Goal: Transaction & Acquisition: Purchase product/service

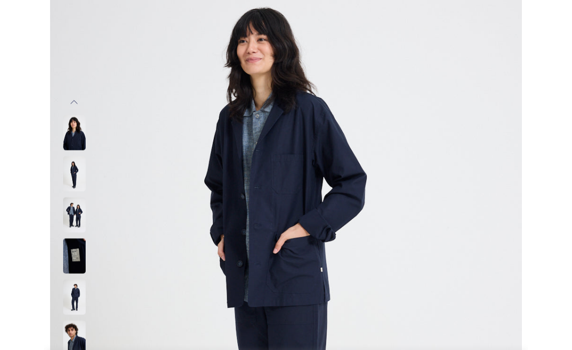
scroll to position [133, 0]
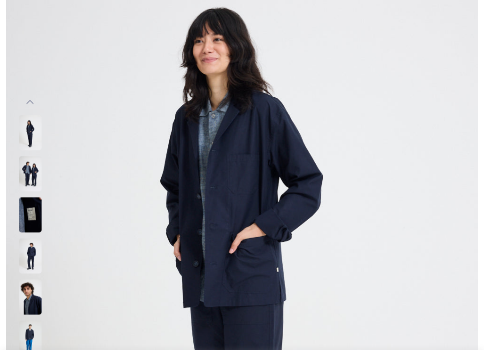
click at [31, 254] on img at bounding box center [30, 255] width 23 height 35
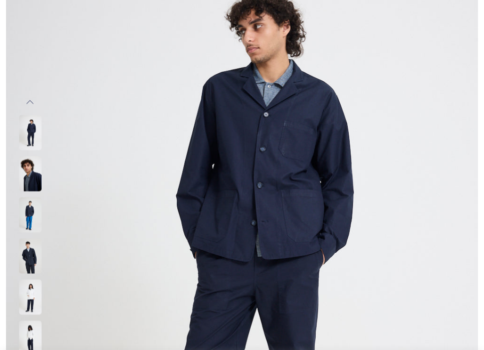
click at [33, 261] on img at bounding box center [30, 255] width 23 height 35
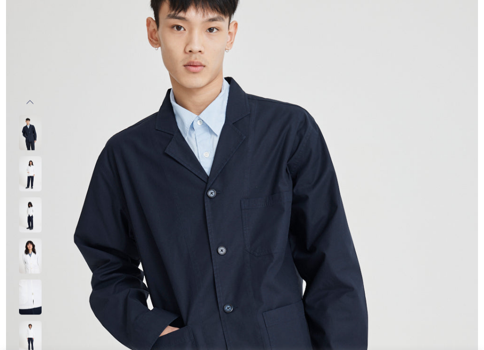
click at [34, 268] on img at bounding box center [30, 255] width 23 height 35
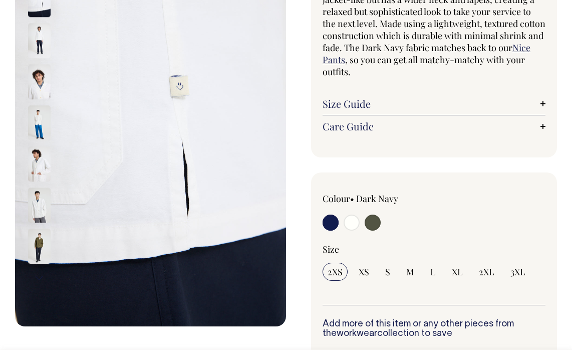
click at [331, 219] on input "radio" at bounding box center [331, 222] width 16 height 16
click at [331, 222] on input "radio" at bounding box center [331, 222] width 16 height 16
click at [374, 223] on input "radio" at bounding box center [373, 222] width 16 height 16
radio input "true"
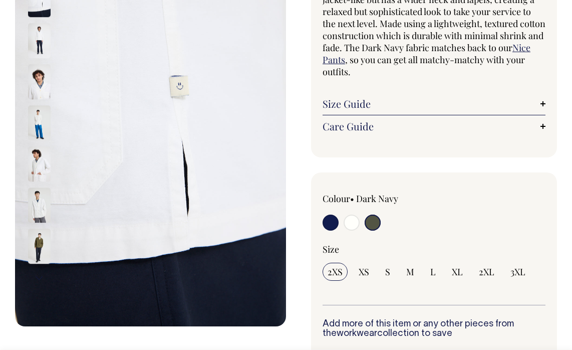
select select "Olive"
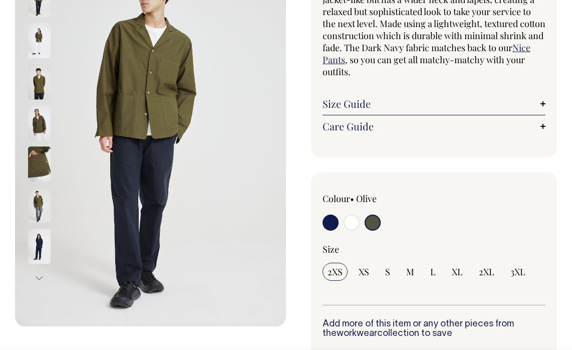
click at [335, 223] on input "radio" at bounding box center [331, 222] width 16 height 16
radio input "true"
select select "Dark Navy"
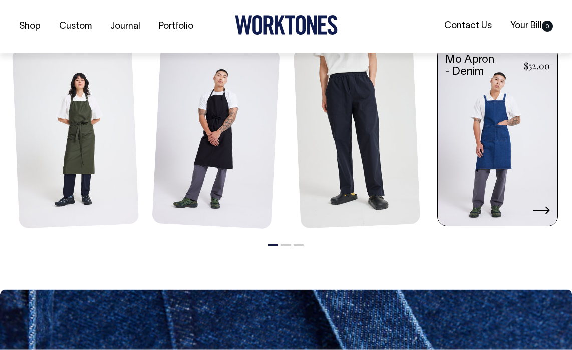
scroll to position [1231, 0]
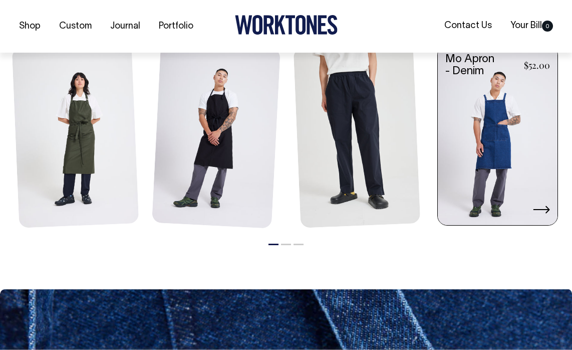
click at [483, 213] on icon at bounding box center [541, 209] width 17 height 8
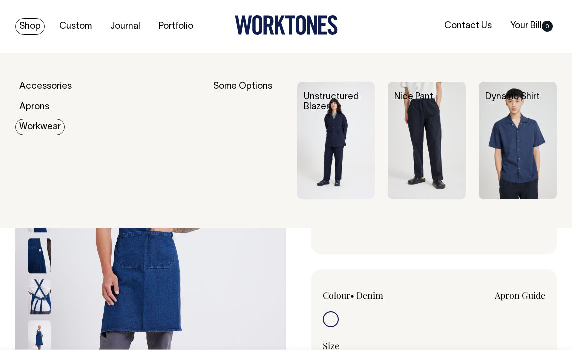
click at [40, 125] on link "Workwear" at bounding box center [40, 127] width 50 height 17
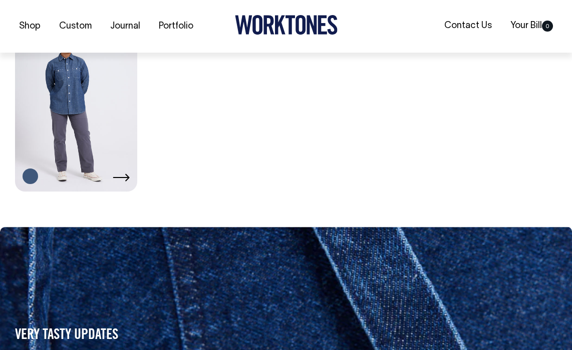
scroll to position [521, 0]
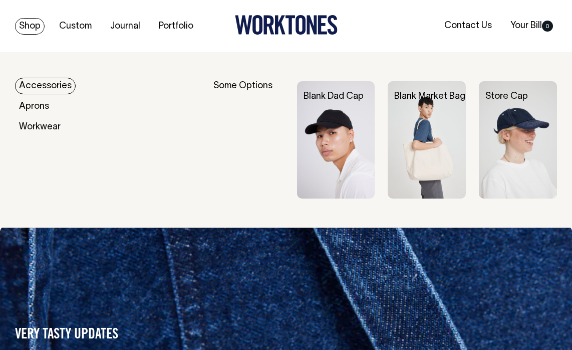
click at [26, 29] on link "Shop" at bounding box center [30, 26] width 30 height 17
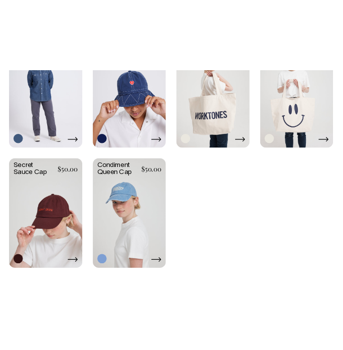
scroll to position [1350, 0]
